Goal: Information Seeking & Learning: Learn about a topic

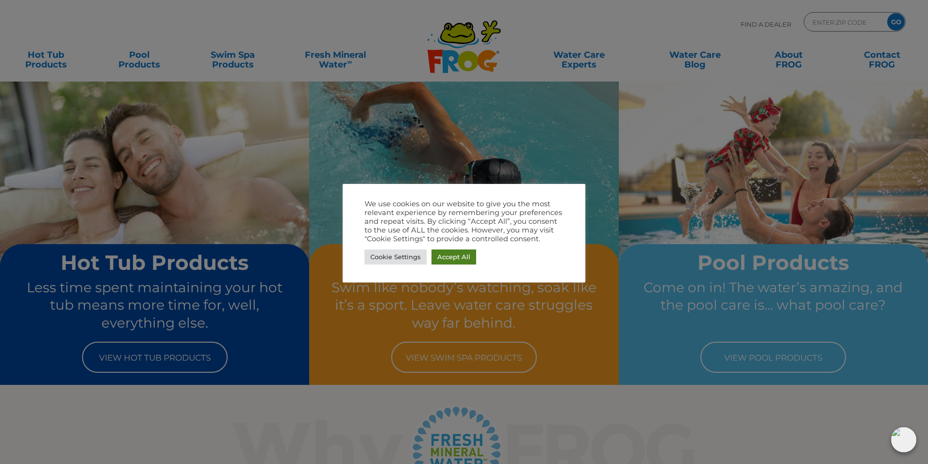
click at [450, 254] on link "Accept All" at bounding box center [454, 257] width 45 height 15
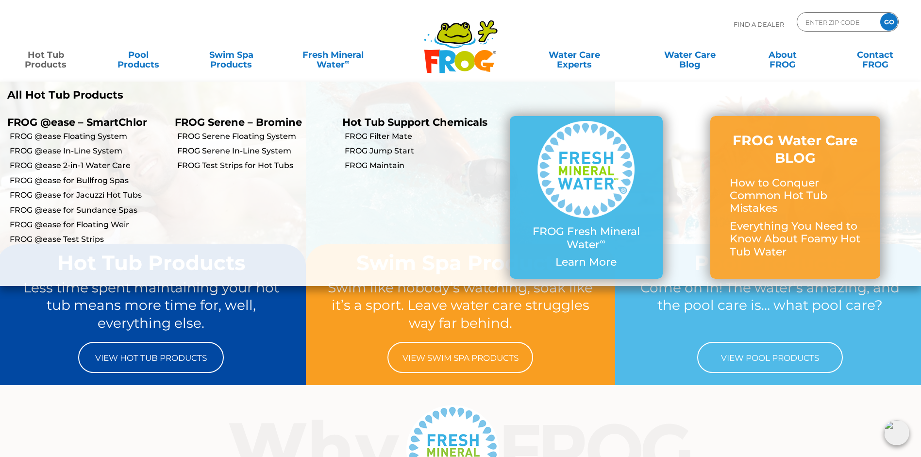
click at [45, 62] on link "Hot Tub Products" at bounding box center [46, 54] width 72 height 19
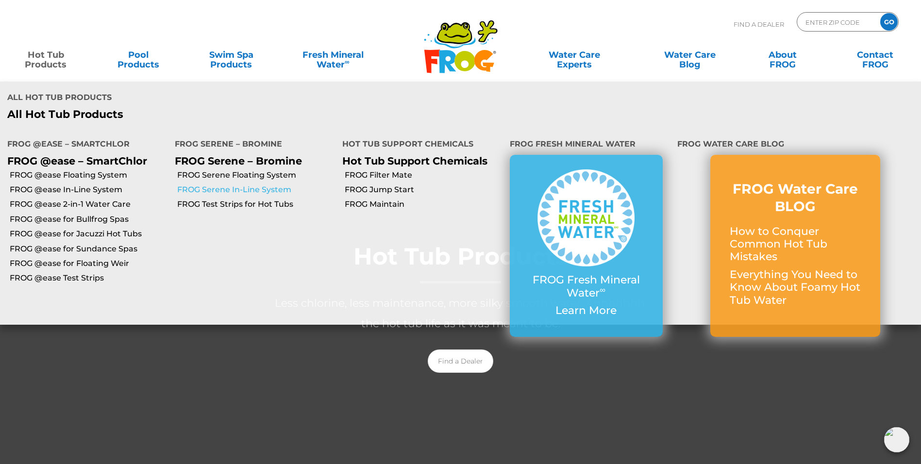
click at [234, 191] on link "FROG Serene In-Line System" at bounding box center [256, 189] width 158 height 11
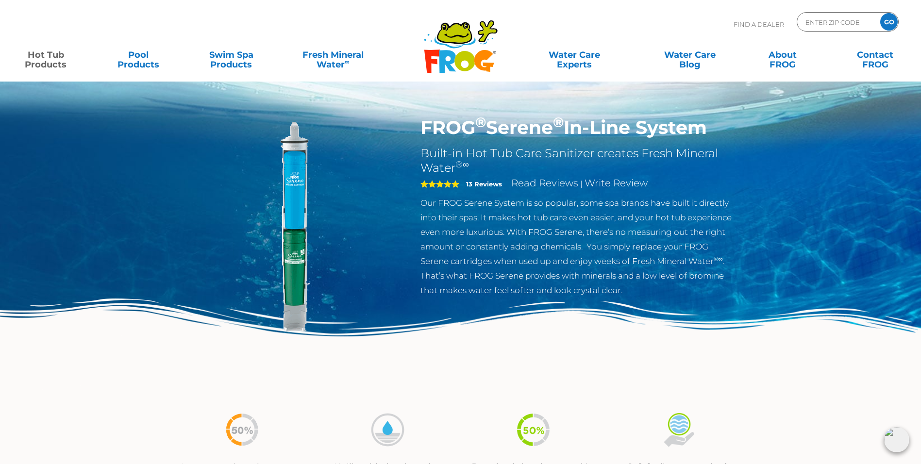
click at [299, 204] on img at bounding box center [295, 228] width 222 height 222
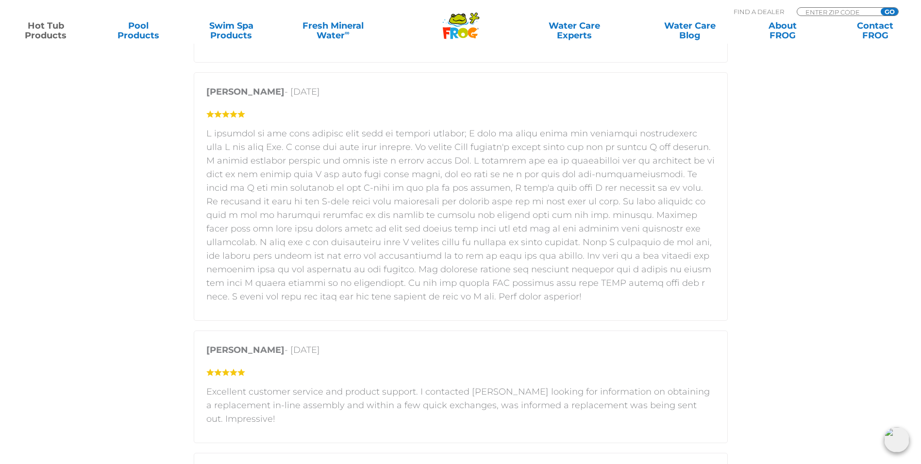
scroll to position [1650, 0]
